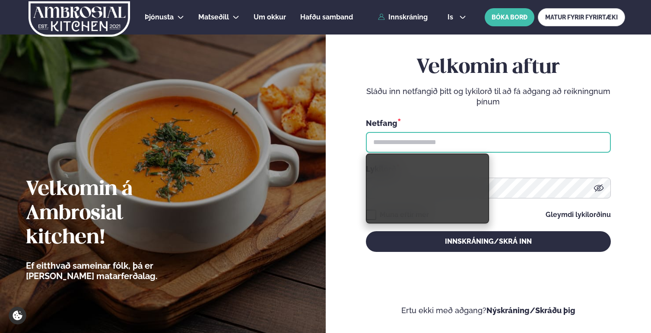
type input "**********"
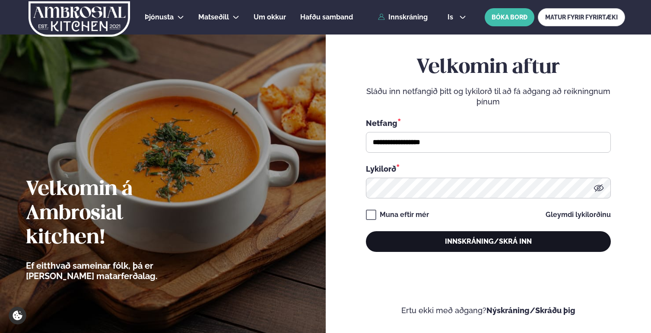
click at [461, 239] on button "Innskráning/Skrá inn" at bounding box center [488, 241] width 245 height 21
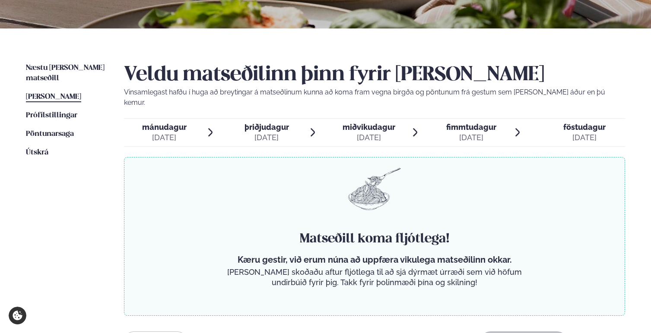
scroll to position [163, 0]
click at [85, 69] on span "Næstu [PERSON_NAME] matseðill" at bounding box center [65, 73] width 79 height 18
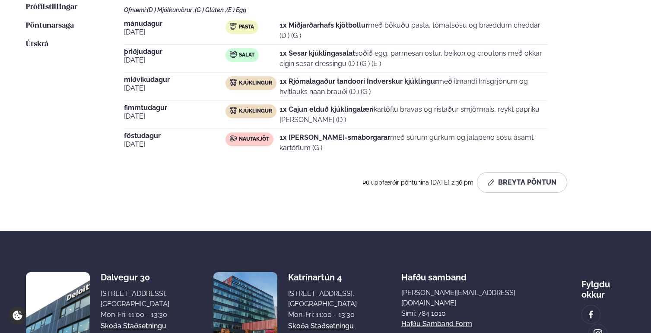
scroll to position [221, 0]
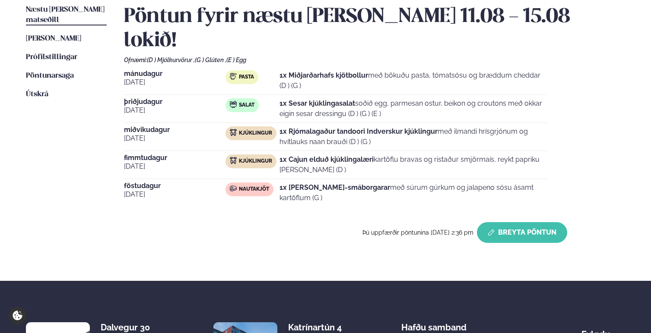
click at [526, 222] on button "Breyta Pöntun" at bounding box center [522, 232] width 90 height 21
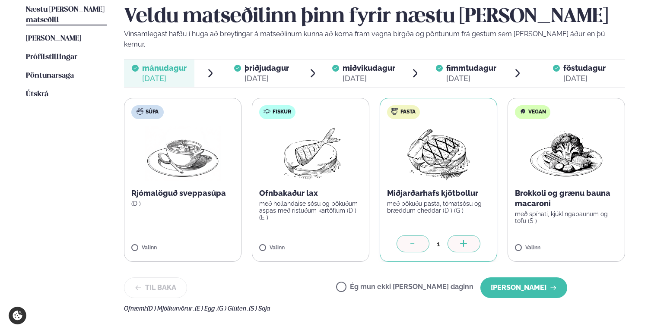
click at [409, 240] on icon at bounding box center [413, 244] width 9 height 9
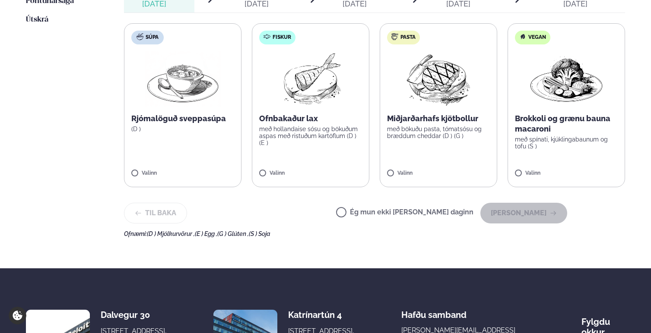
scroll to position [299, 0]
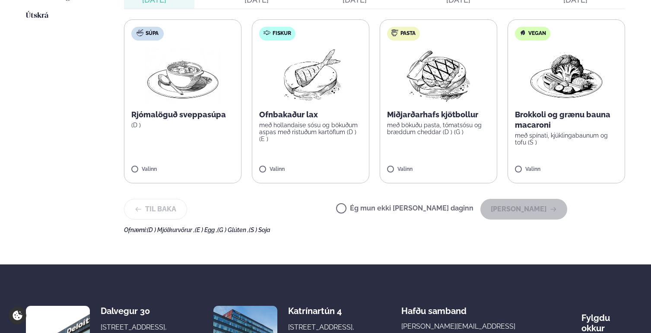
click at [374, 205] on label "Ég mun ekki [PERSON_NAME] daginn" at bounding box center [404, 209] width 137 height 9
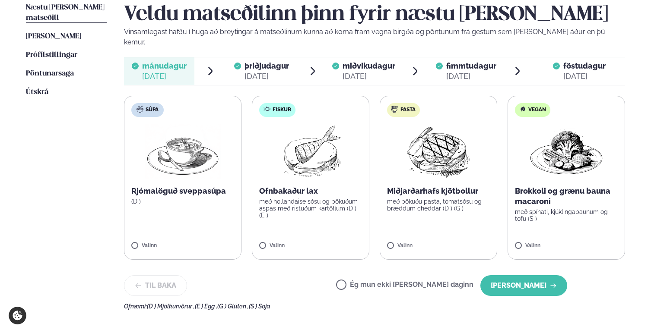
scroll to position [222, 0]
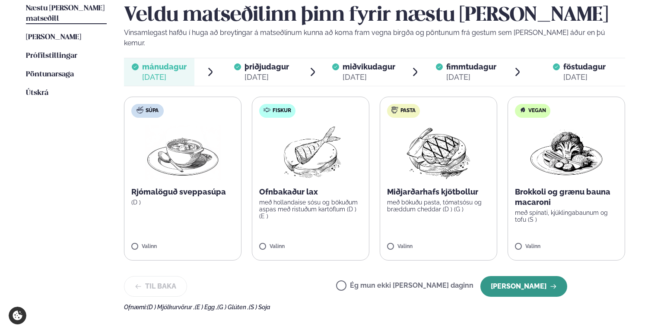
click at [521, 276] on button "[PERSON_NAME]" at bounding box center [523, 286] width 87 height 21
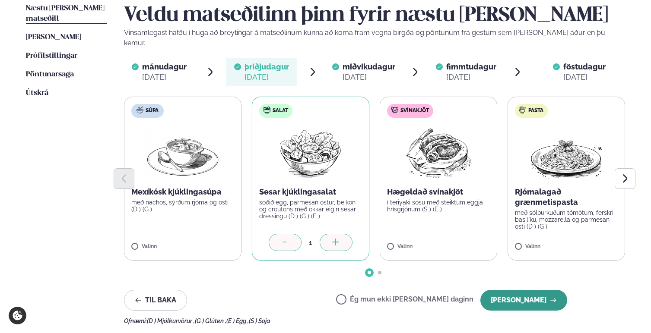
click at [531, 291] on button "[PERSON_NAME]" at bounding box center [523, 300] width 87 height 21
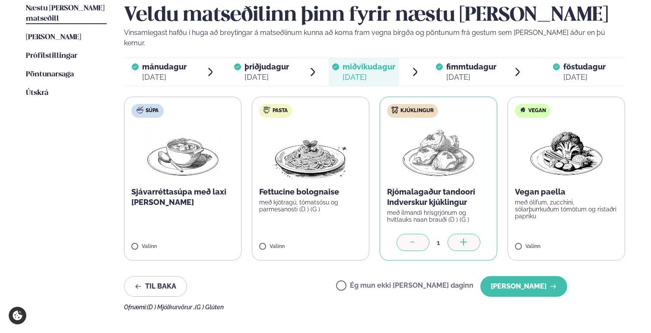
click at [531, 291] on div "Veldu matseðilinn þinn fyrir næstu [PERSON_NAME] Vinsamlegast hafðu í huga að b…" at bounding box center [374, 156] width 501 height 307
click at [530, 278] on button "[PERSON_NAME]" at bounding box center [523, 286] width 87 height 21
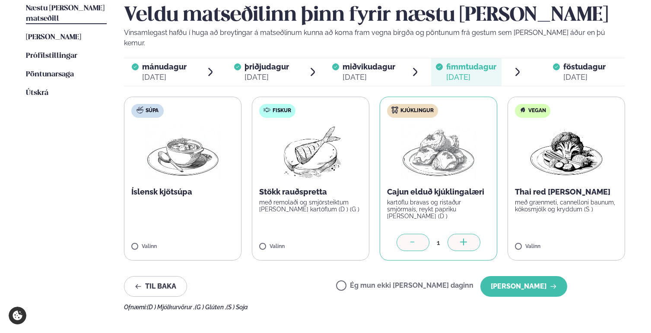
click at [530, 278] on button "[PERSON_NAME]" at bounding box center [523, 286] width 87 height 21
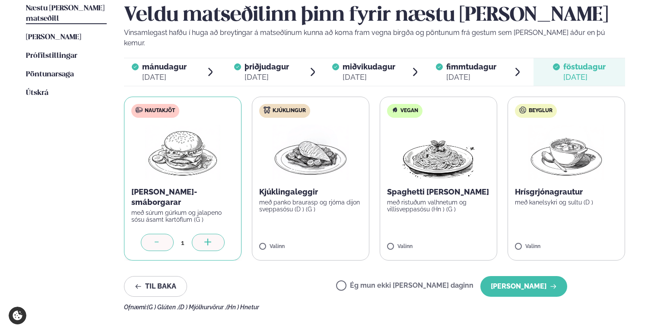
click at [530, 278] on button "[PERSON_NAME]" at bounding box center [523, 286] width 87 height 21
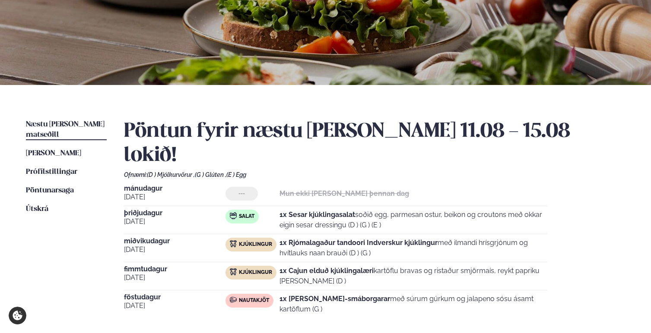
scroll to position [121, 0]
